Goal: Transaction & Acquisition: Purchase product/service

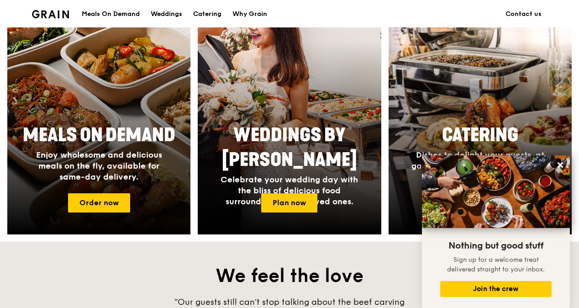
scroll to position [365, 0]
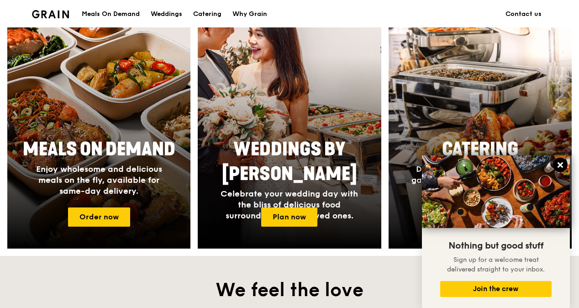
click at [557, 163] on icon at bounding box center [560, 165] width 8 height 8
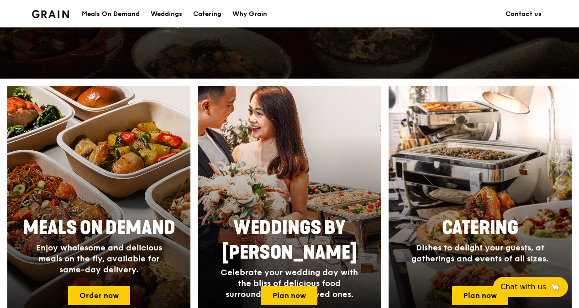
scroll to position [274, 0]
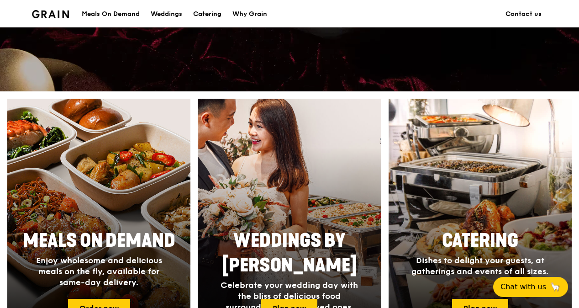
click at [209, 11] on div "Catering" at bounding box center [207, 13] width 28 height 27
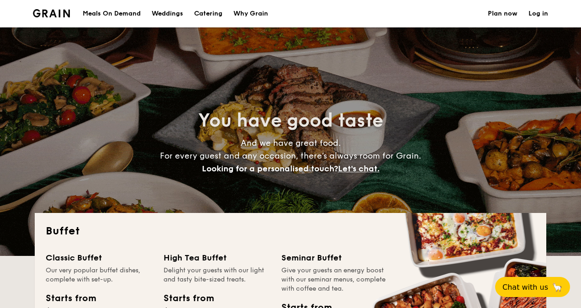
select select
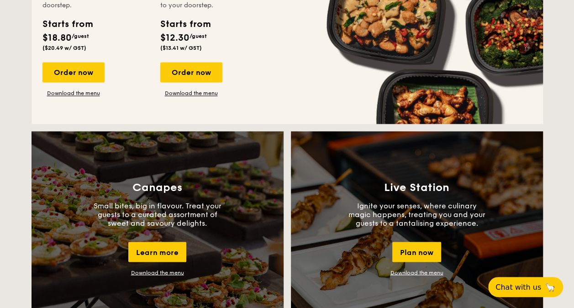
scroll to position [776, 0]
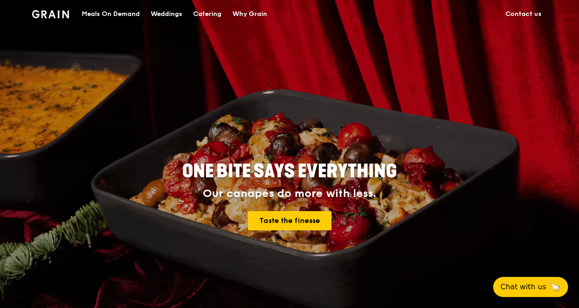
click at [123, 14] on div "Meals On Demand" at bounding box center [111, 13] width 58 height 27
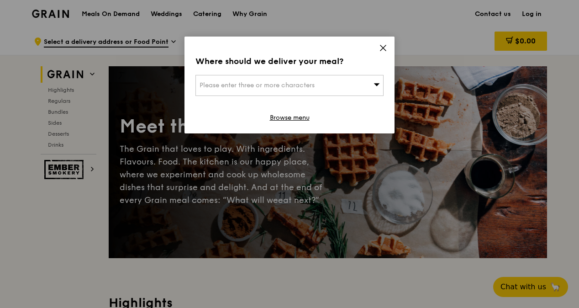
click at [381, 43] on div "Where should we deliver your meal? Please enter three or more characters Browse…" at bounding box center [289, 85] width 210 height 97
click at [380, 47] on icon at bounding box center [383, 48] width 8 height 8
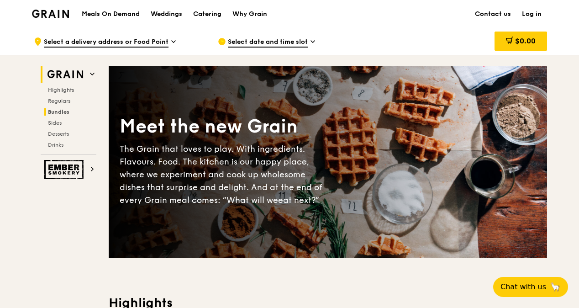
click at [59, 112] on span "Bundles" at bounding box center [58, 112] width 21 height 6
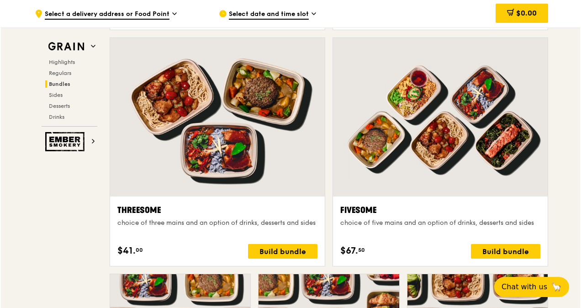
scroll to position [1587, 0]
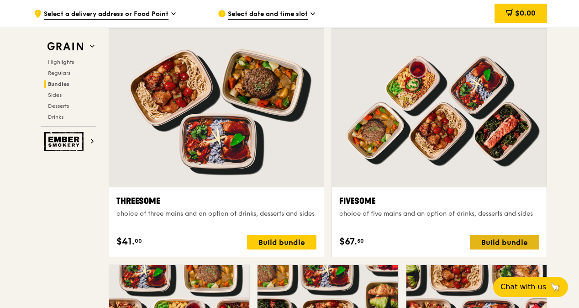
click at [494, 241] on div "Build bundle" at bounding box center [504, 242] width 69 height 15
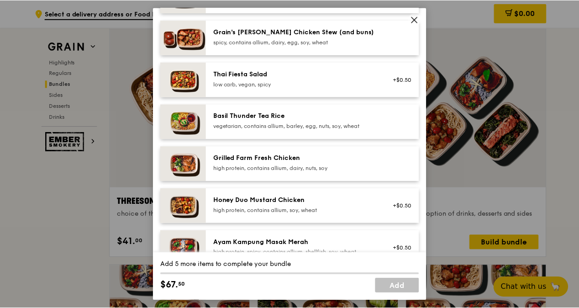
scroll to position [137, 0]
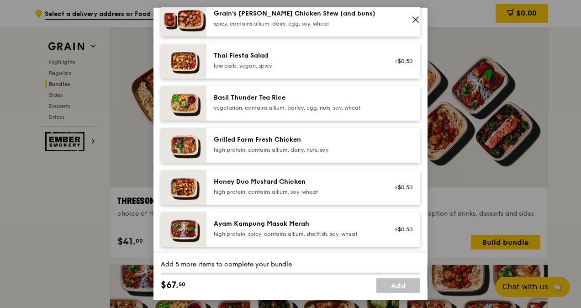
click at [285, 145] on div "Grilled Farm Fresh Chicken high protein, contains allium, dairy, nuts, soy" at bounding box center [296, 144] width 164 height 18
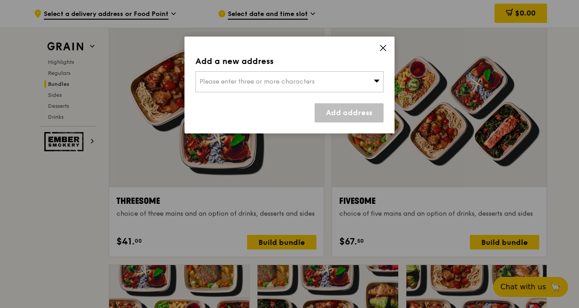
click at [328, 85] on div "Please enter three or more characters" at bounding box center [289, 81] width 188 height 21
click at [384, 47] on icon at bounding box center [382, 47] width 5 height 5
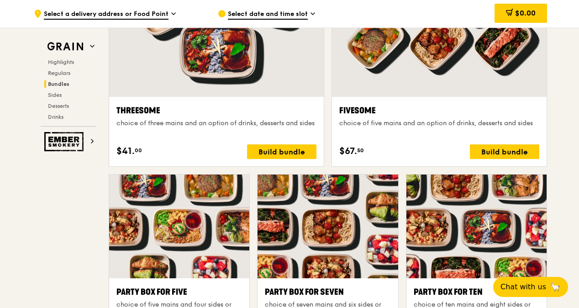
scroll to position [1678, 0]
